Goal: Information Seeking & Learning: Find specific fact

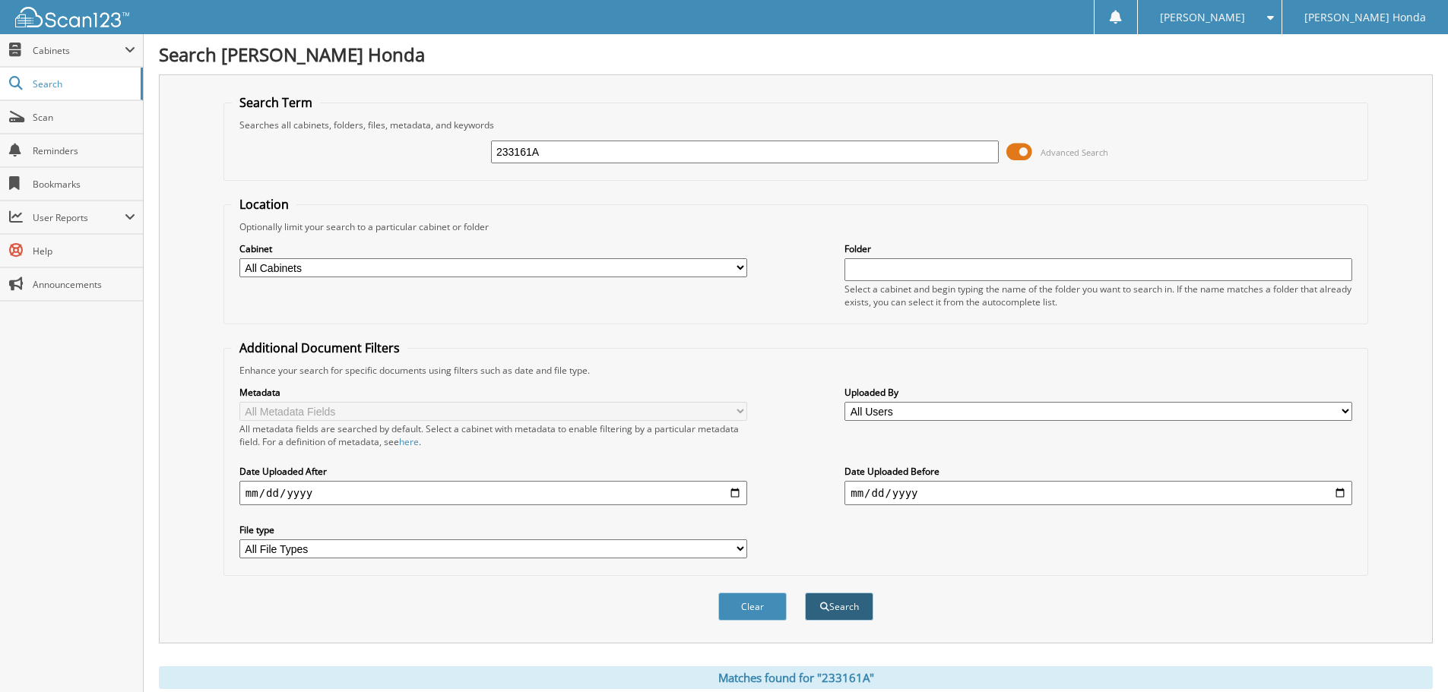
drag, startPoint x: 833, startPoint y: 589, endPoint x: 842, endPoint y: 612, distance: 24.6
click at [833, 591] on div "Clear Search" at bounding box center [795, 607] width 1145 height 62
click at [842, 612] on button "Search" at bounding box center [839, 607] width 68 height 28
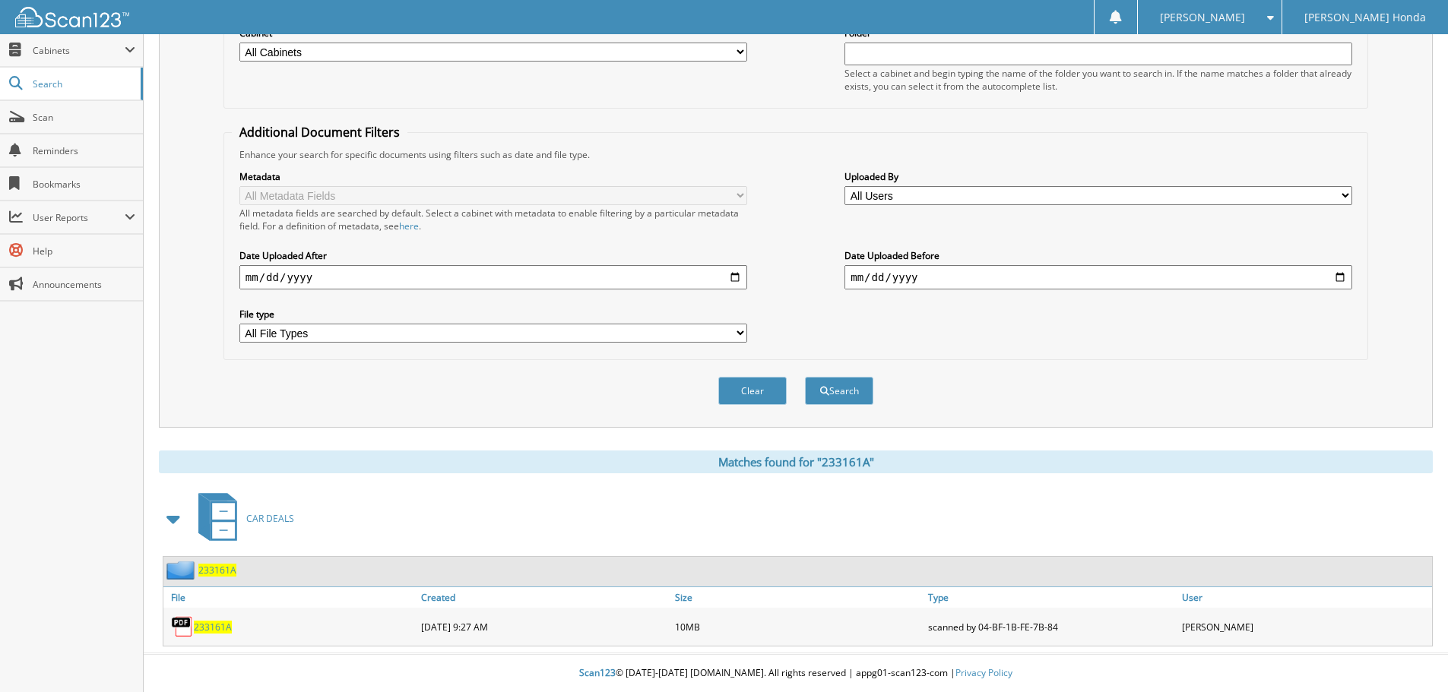
click at [208, 628] on span "233161A" at bounding box center [213, 627] width 38 height 13
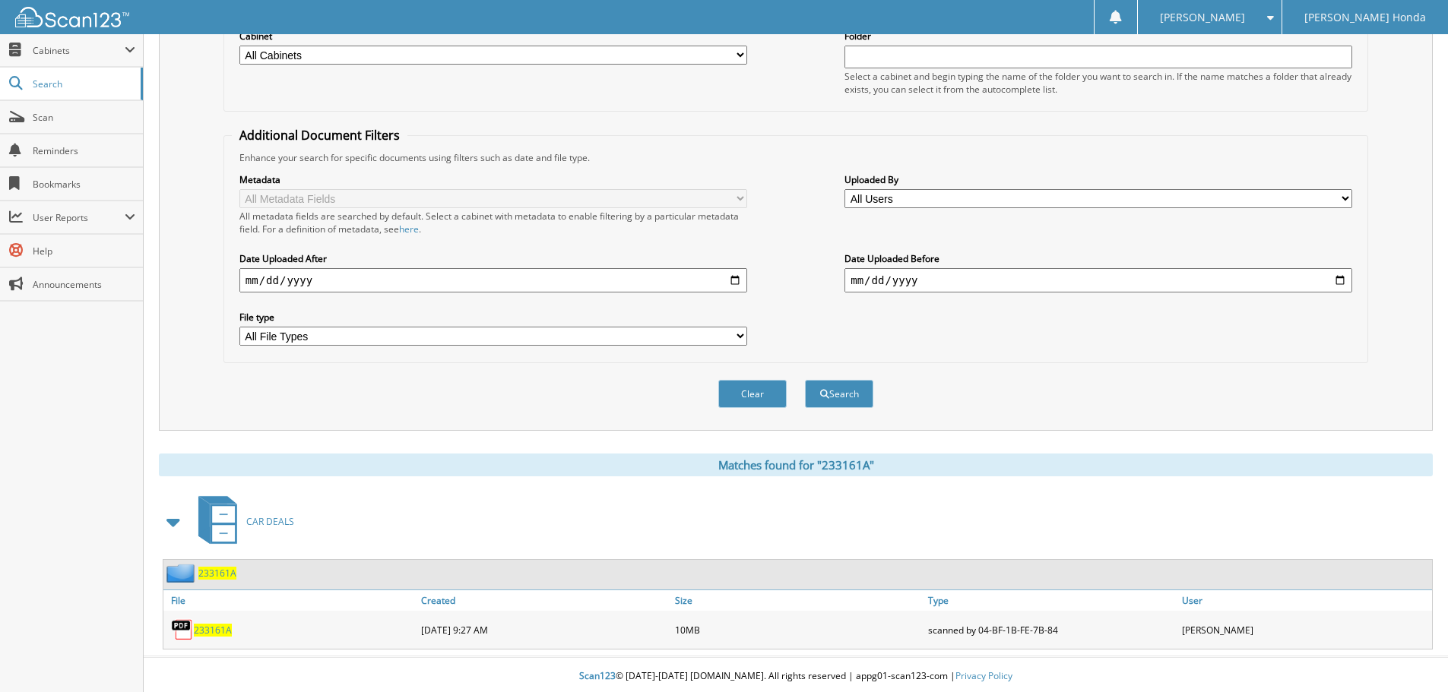
click at [1371, 375] on div "Search Term Searches all cabinets, folders, files, metadata, and keywords 23316…" at bounding box center [796, 146] width 1274 height 569
